Goal: Check status: Check status

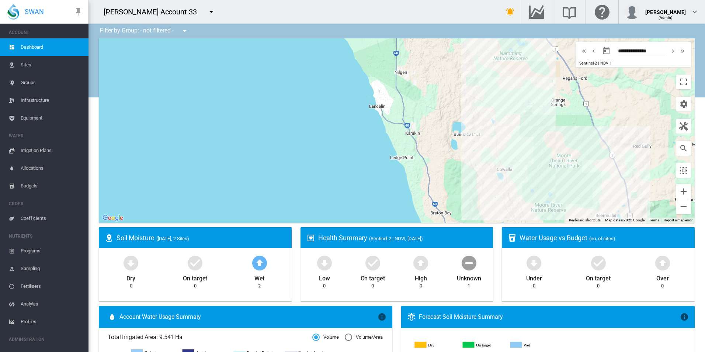
click at [33, 115] on span "Equipment" at bounding box center [52, 118] width 62 height 18
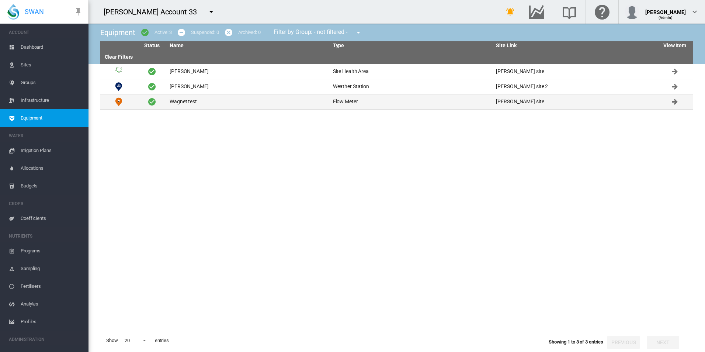
click at [255, 105] on td "Wagnet test" at bounding box center [248, 101] width 163 height 15
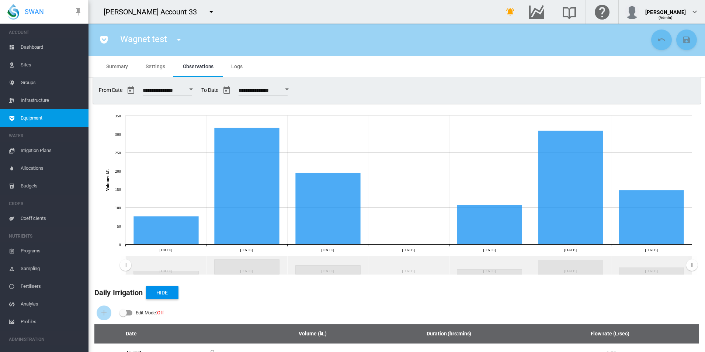
click at [246, 61] on md-tab-item "Logs" at bounding box center [236, 66] width 29 height 21
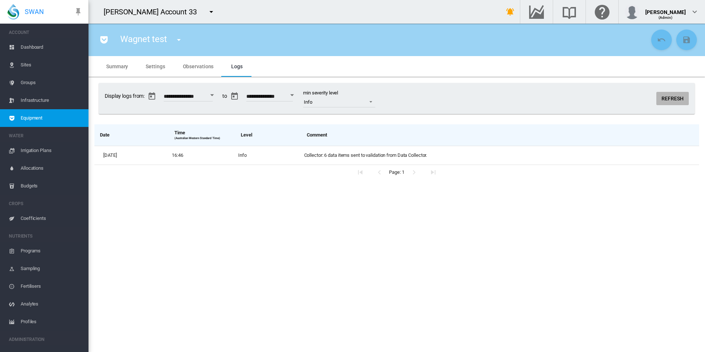
click at [678, 98] on button "Refresh" at bounding box center [672, 98] width 32 height 13
click at [679, 101] on button "Refresh" at bounding box center [672, 98] width 32 height 13
click at [678, 104] on button "Refresh" at bounding box center [672, 98] width 32 height 13
click at [677, 103] on button "Refresh" at bounding box center [672, 98] width 32 height 13
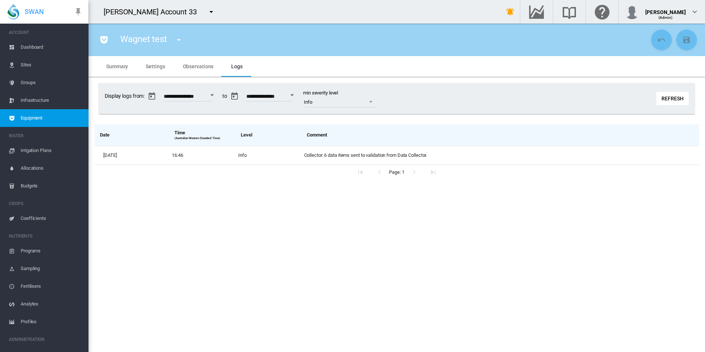
click at [677, 103] on button "Refresh" at bounding box center [672, 98] width 32 height 13
click at [677, 102] on button "Refresh" at bounding box center [672, 98] width 32 height 13
click at [678, 103] on button "Refresh" at bounding box center [672, 98] width 32 height 13
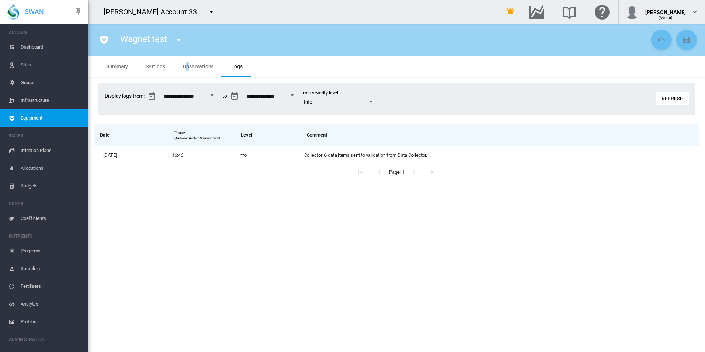
click at [186, 67] on span "Observations" at bounding box center [198, 66] width 31 height 6
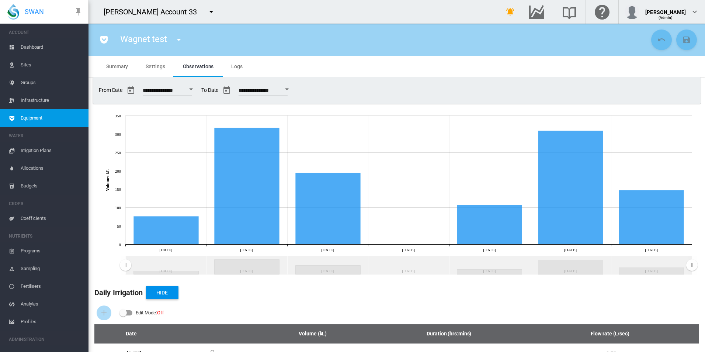
click at [226, 62] on md-tab-item "Logs" at bounding box center [236, 66] width 29 height 21
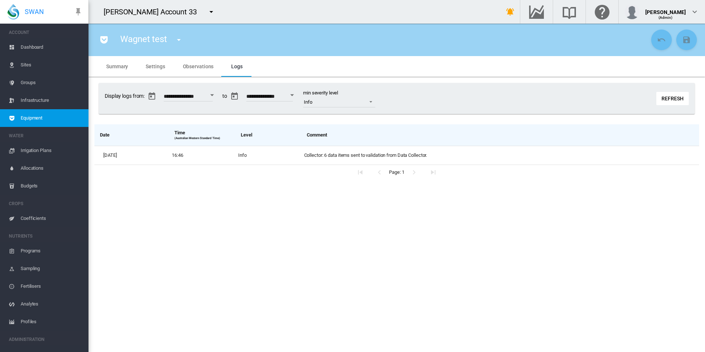
click at [665, 98] on button "Refresh" at bounding box center [672, 98] width 32 height 13
click at [200, 69] on span "Observations" at bounding box center [198, 66] width 31 height 6
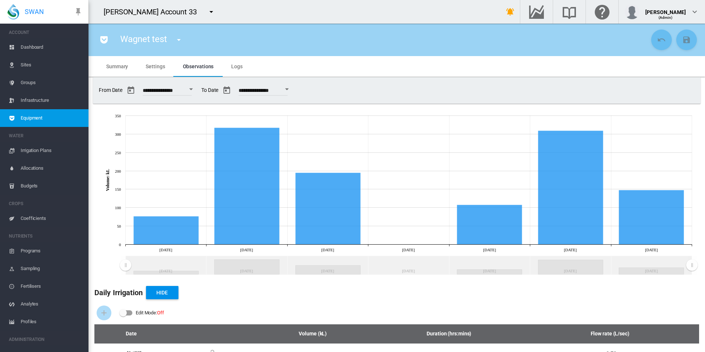
click at [293, 88] on button "Open calendar" at bounding box center [286, 89] width 13 height 13
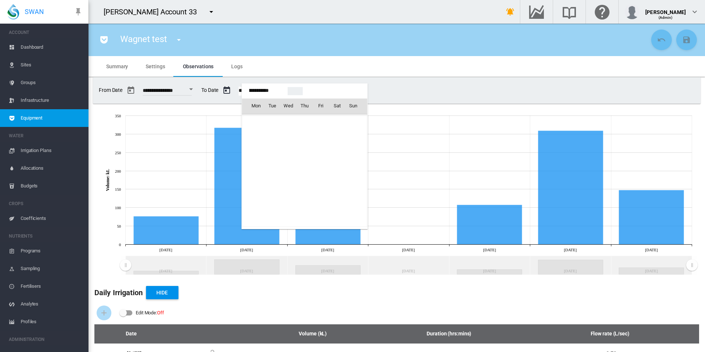
scroll to position [18461, 0]
click at [345, 172] on td "19" at bounding box center [356, 170] width 22 height 16
type input "**********"
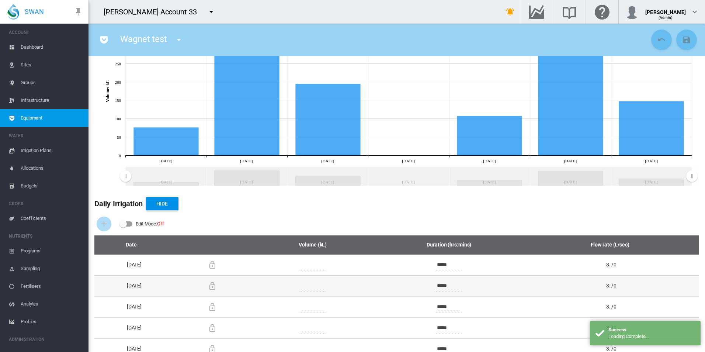
scroll to position [123, 0]
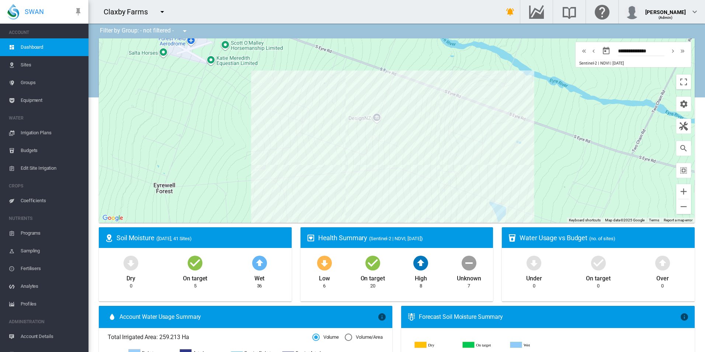
click at [31, 105] on span "Equipment" at bounding box center [52, 100] width 62 height 18
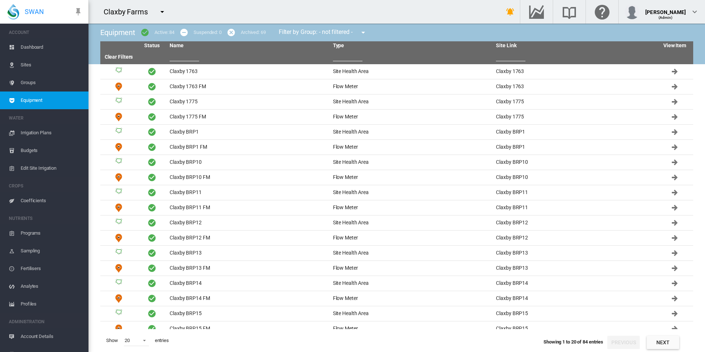
click at [187, 61] on input "text" at bounding box center [184, 55] width 29 height 11
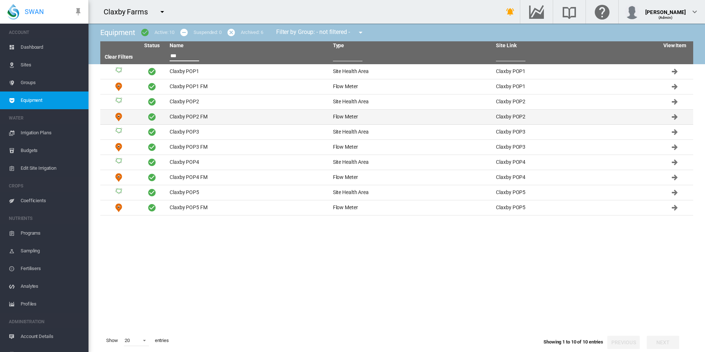
type input "***"
click at [211, 117] on td "Claxby POP2 FM" at bounding box center [248, 116] width 163 height 15
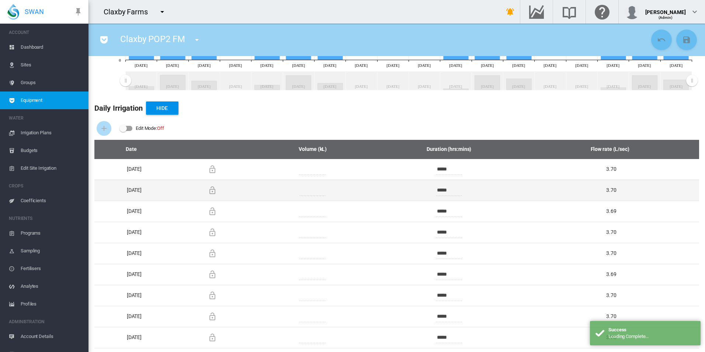
scroll to position [250, 0]
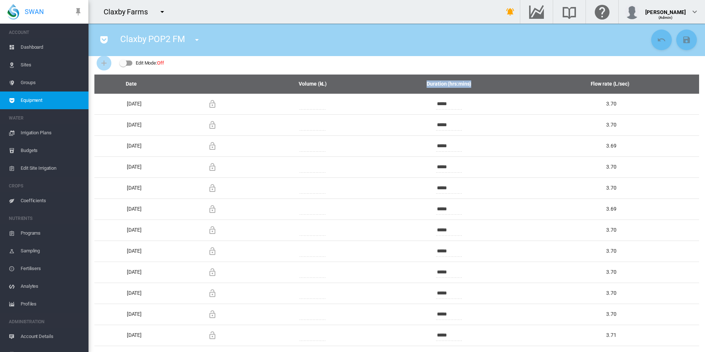
drag, startPoint x: 424, startPoint y: 78, endPoint x: 494, endPoint y: 80, distance: 70.1
click at [494, 80] on th "Duration (hrs:mins)" at bounding box center [449, 83] width 160 height 19
click at [494, 81] on th "Duration (hrs:mins)" at bounding box center [449, 83] width 160 height 19
click at [459, 82] on th "Duration (hrs:mins)" at bounding box center [449, 83] width 160 height 19
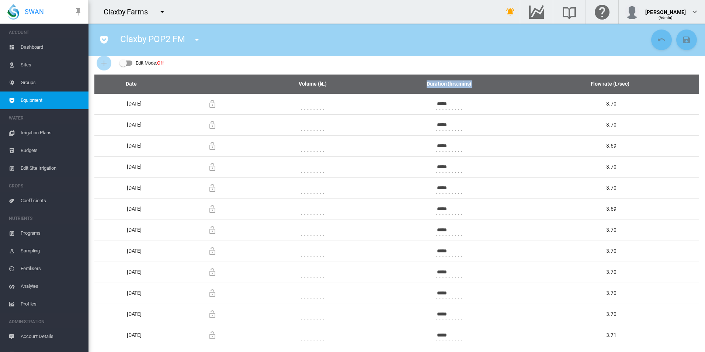
click at [459, 82] on th "Duration (hrs:mins)" at bounding box center [449, 83] width 160 height 19
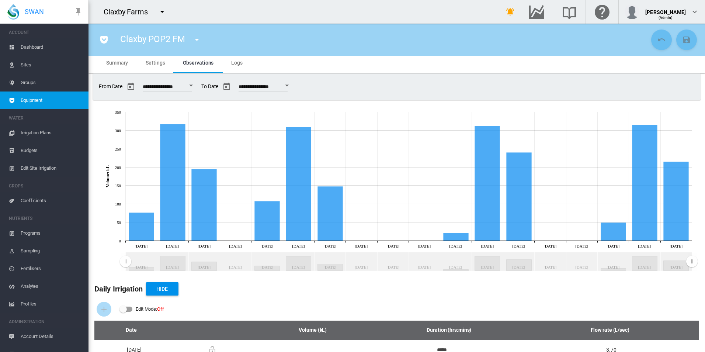
scroll to position [0, 0]
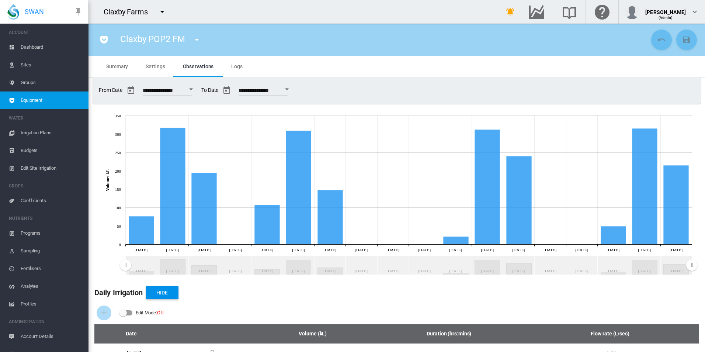
click at [143, 63] on md-tab-item "Settings" at bounding box center [155, 66] width 37 height 21
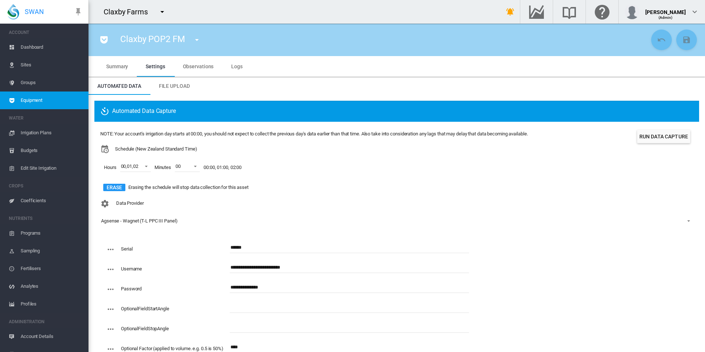
click at [282, 189] on div "Erase Erasing the schedule will stop data collection for this asset" at bounding box center [313, 187] width 427 height 12
